Goal: Register for event/course

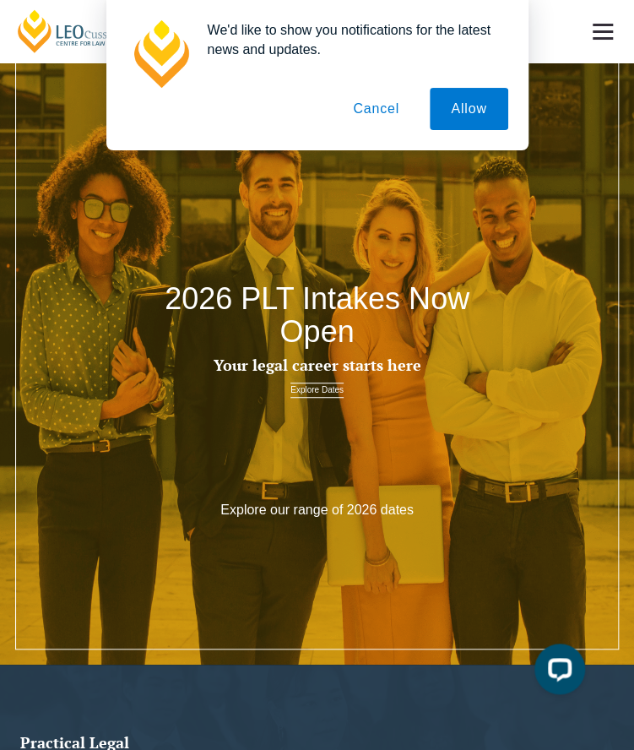
click at [399, 115] on button "Cancel" at bounding box center [376, 109] width 89 height 42
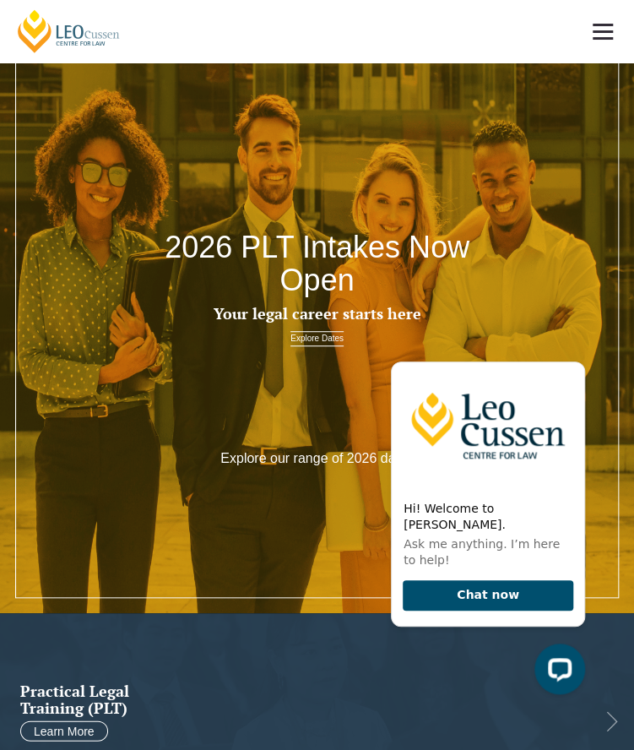
scroll to position [98, 0]
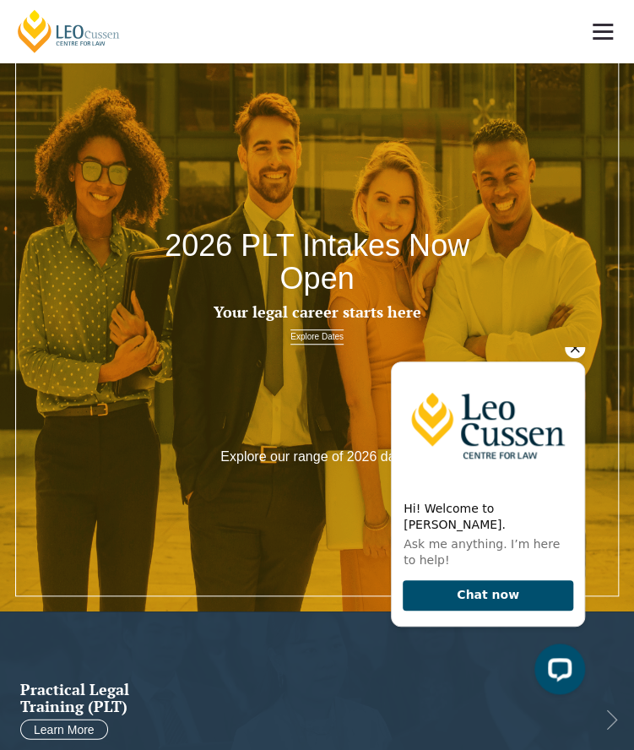
click at [580, 358] on icon "Hide greeting" at bounding box center [575, 348] width 20 height 20
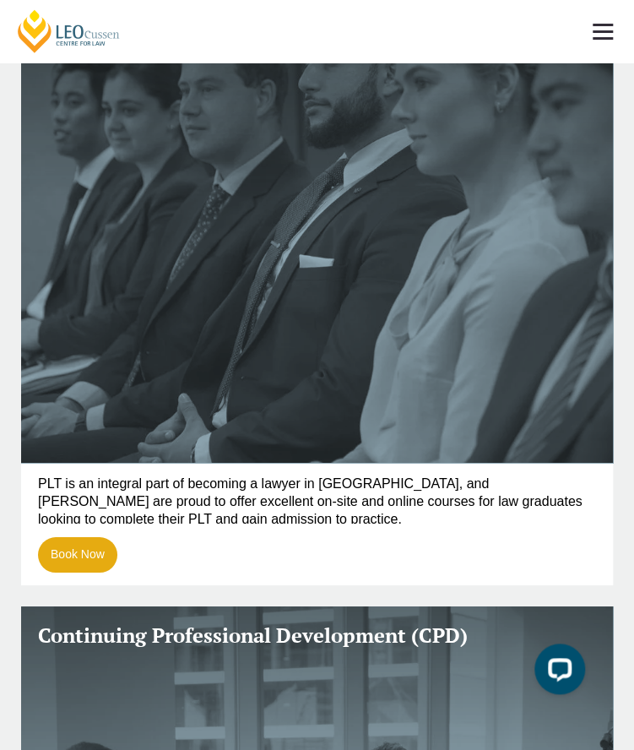
scroll to position [1445, 0]
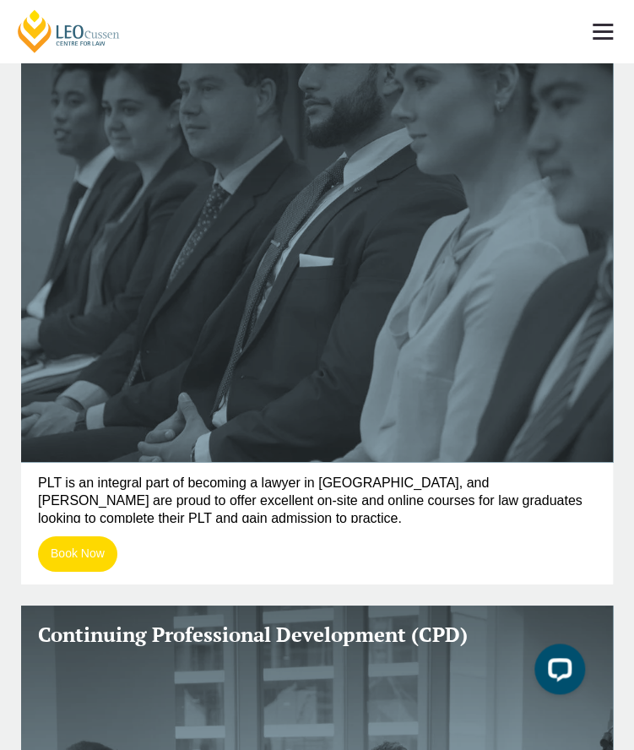
click at [59, 553] on link "Book Now" at bounding box center [77, 553] width 79 height 35
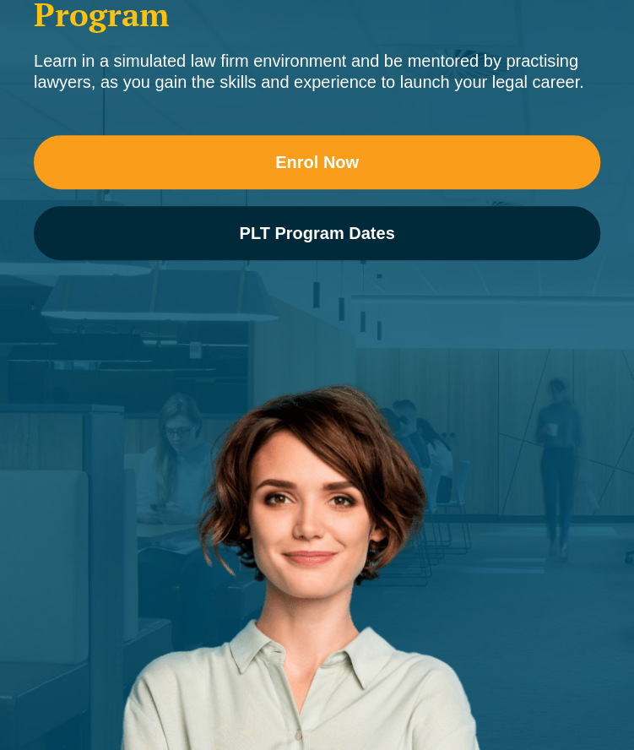
scroll to position [209, 0]
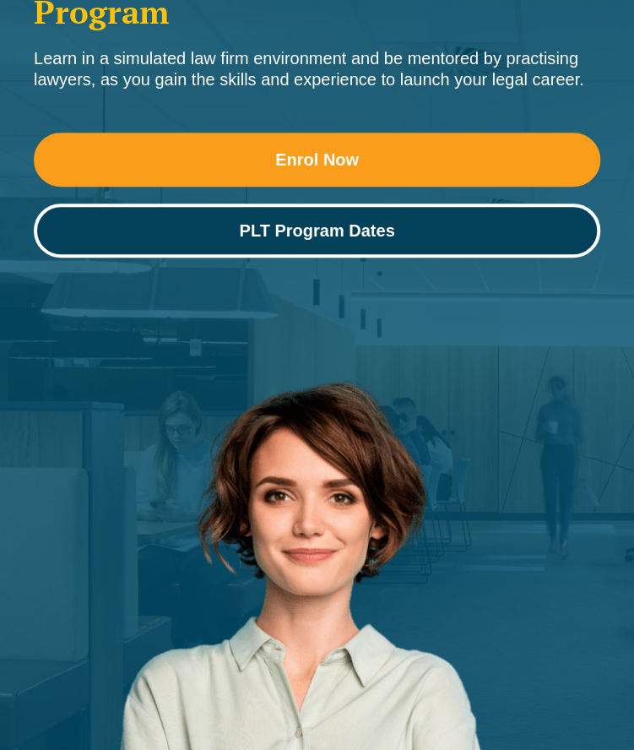
click at [210, 224] on span "PLT Program Dates" at bounding box center [317, 230] width 543 height 17
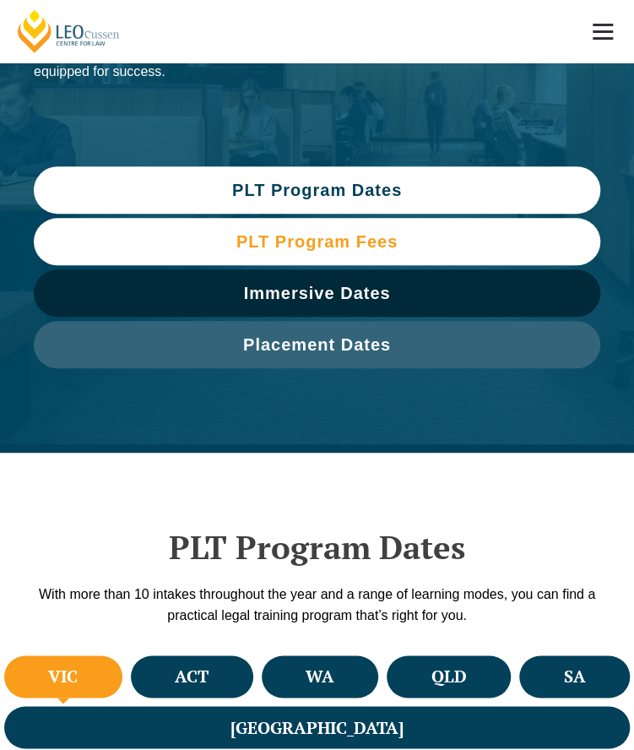
click at [263, 241] on span "PLT Program Fees" at bounding box center [316, 241] width 161 height 17
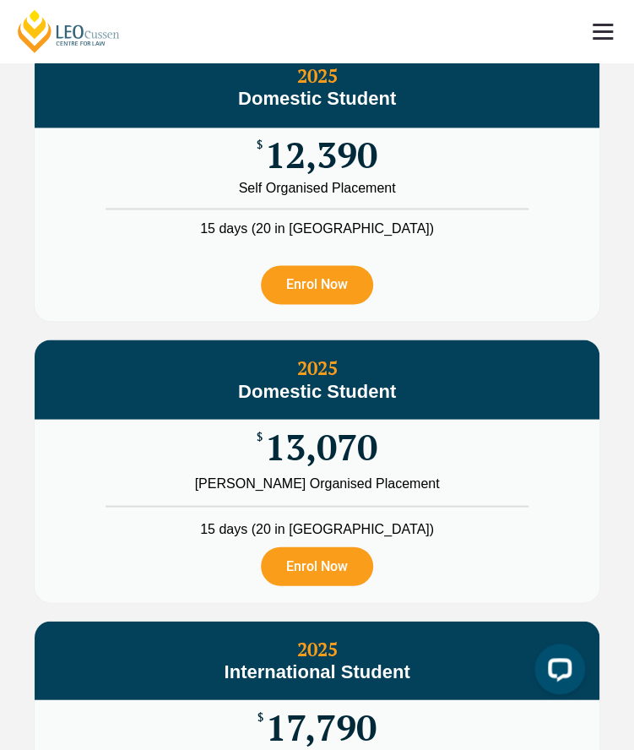
scroll to position [2559, 0]
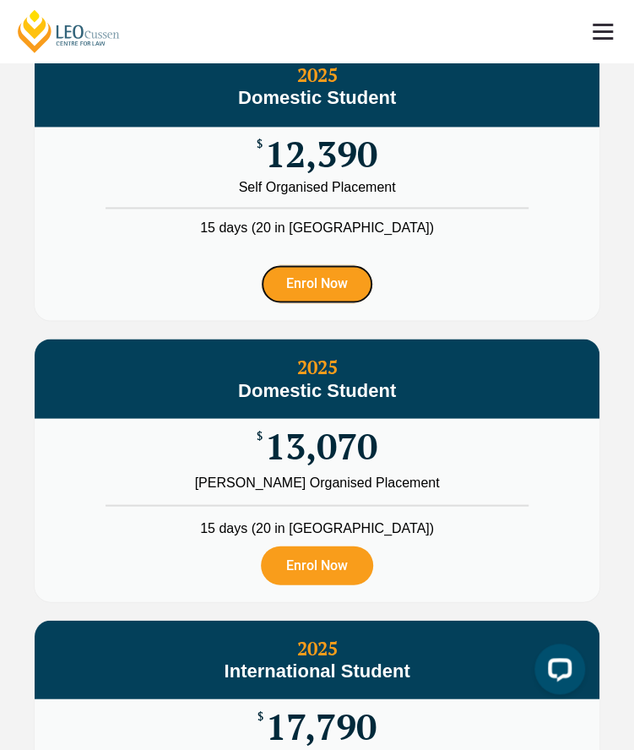
click at [295, 303] on link "Enrol Now" at bounding box center [317, 283] width 112 height 39
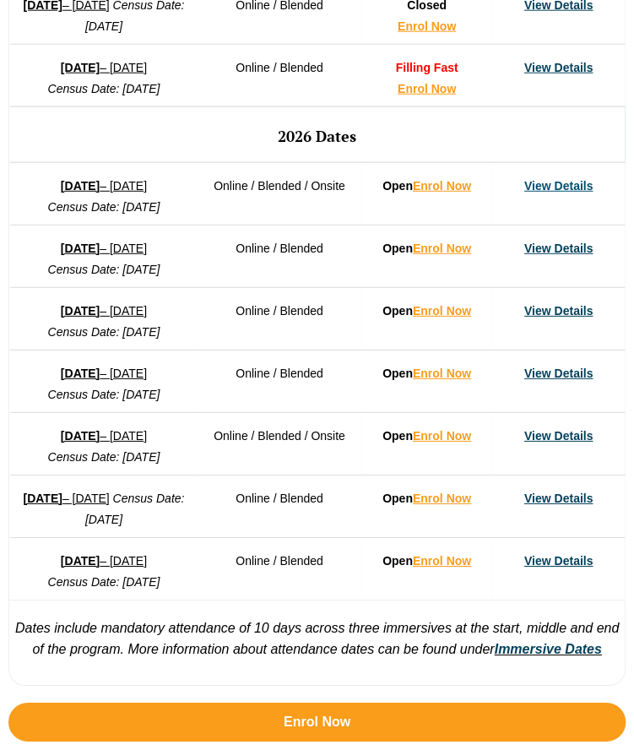
scroll to position [1279, 0]
